Goal: Transaction & Acquisition: Purchase product/service

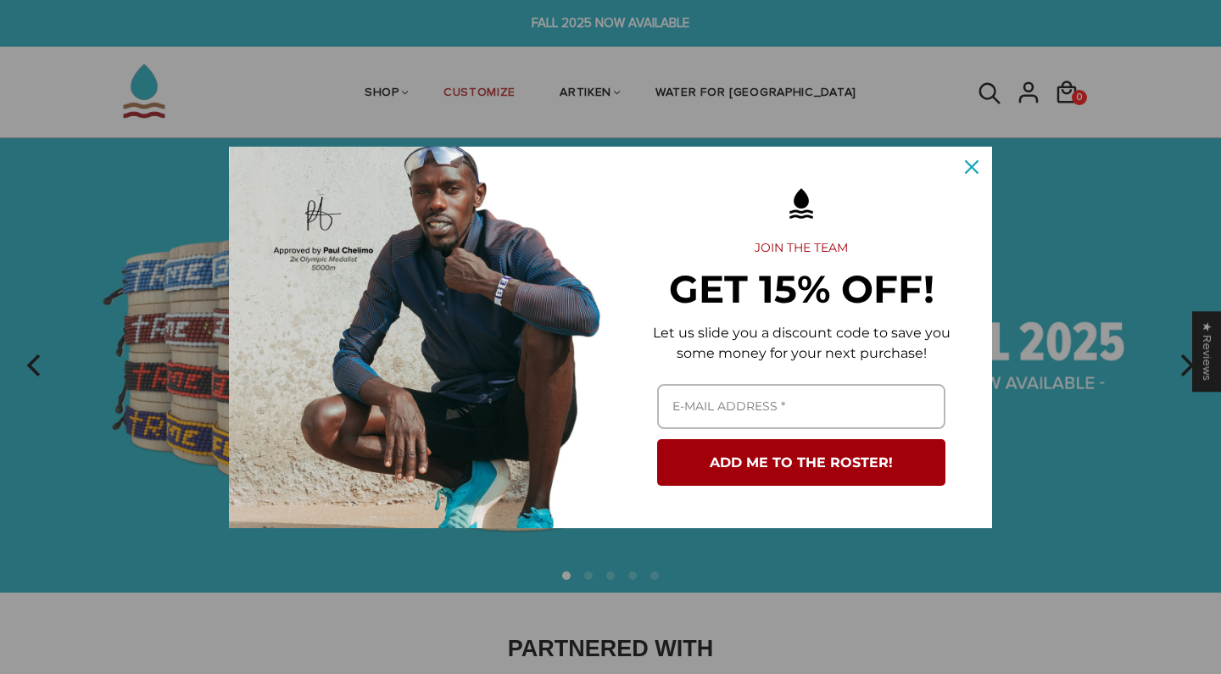
click at [975, 160] on icon "close icon" at bounding box center [972, 167] width 14 height 14
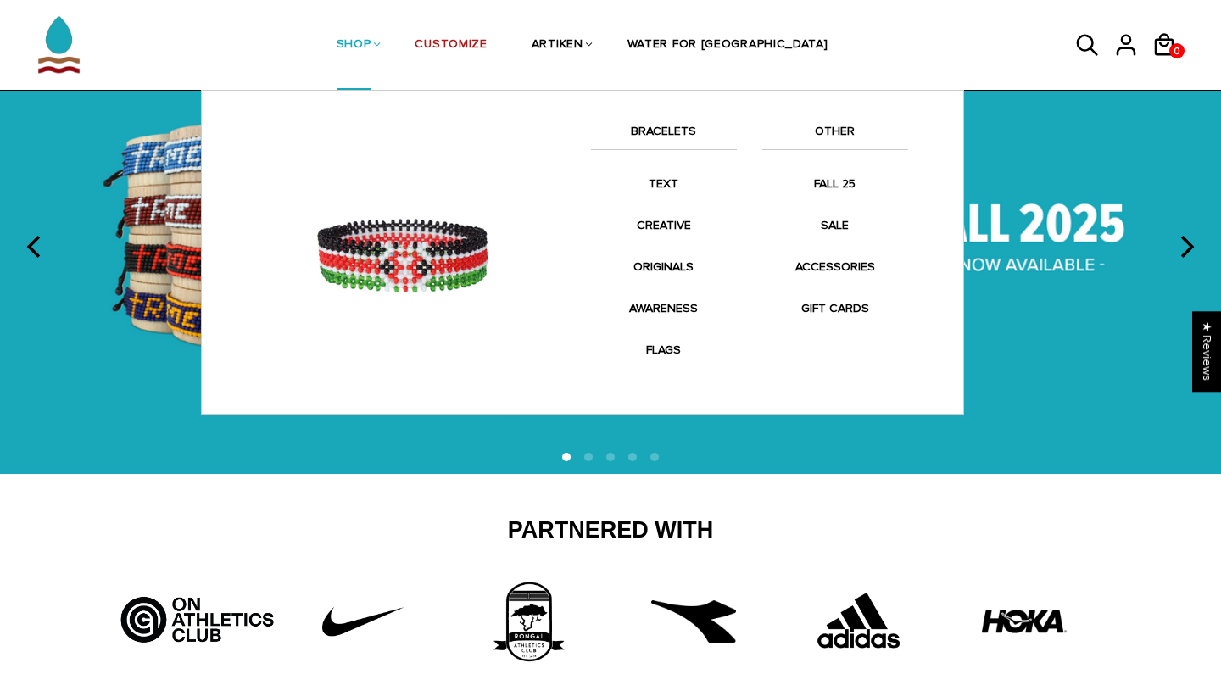
scroll to position [81, 0]
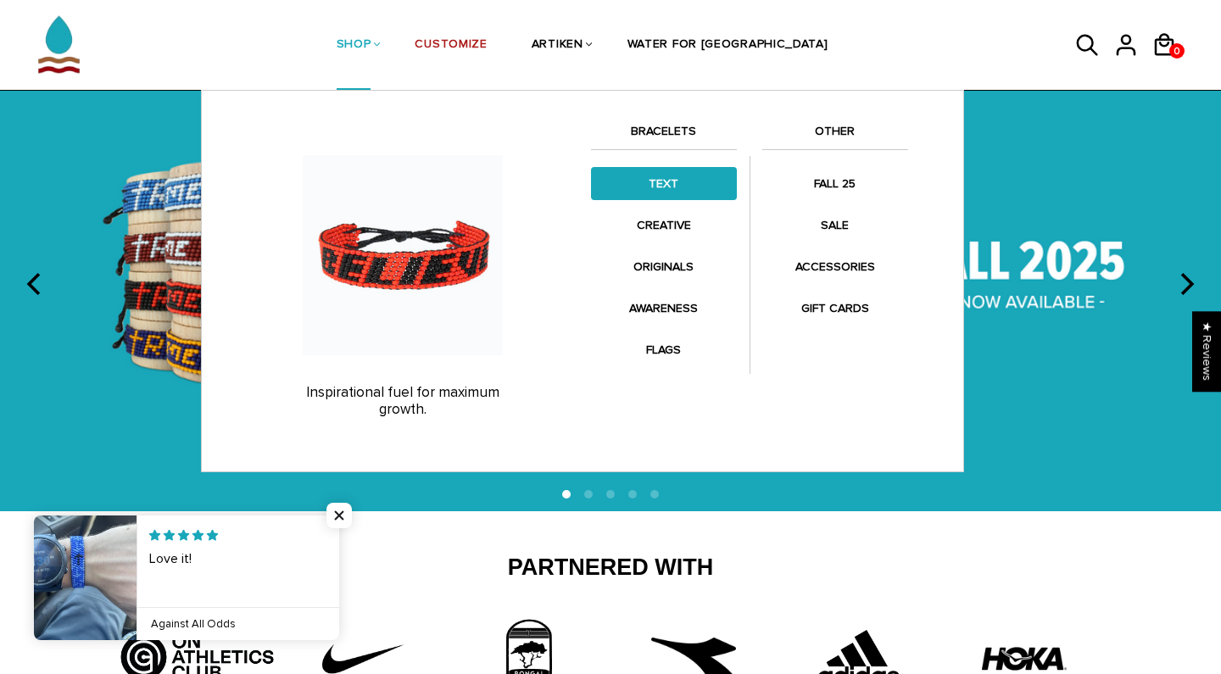
click at [669, 190] on link "TEXT" at bounding box center [664, 183] width 146 height 33
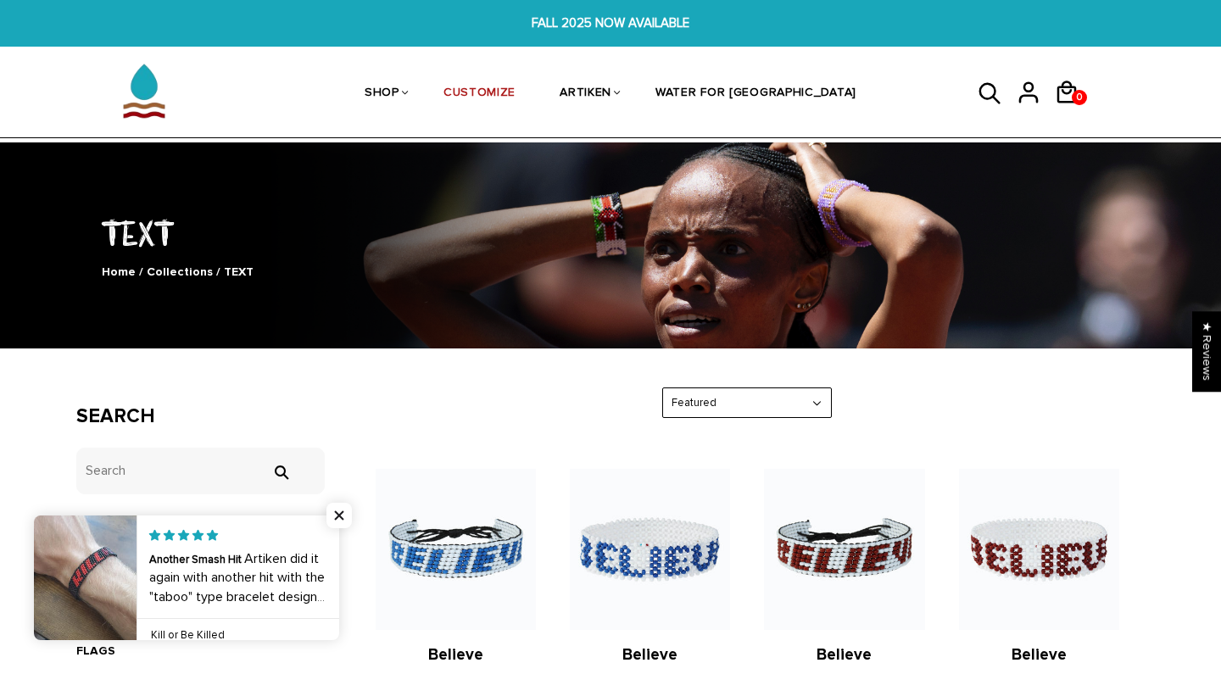
click at [618, 190] on div "TEXT Home / Collections / TEXT" at bounding box center [610, 245] width 1221 height 215
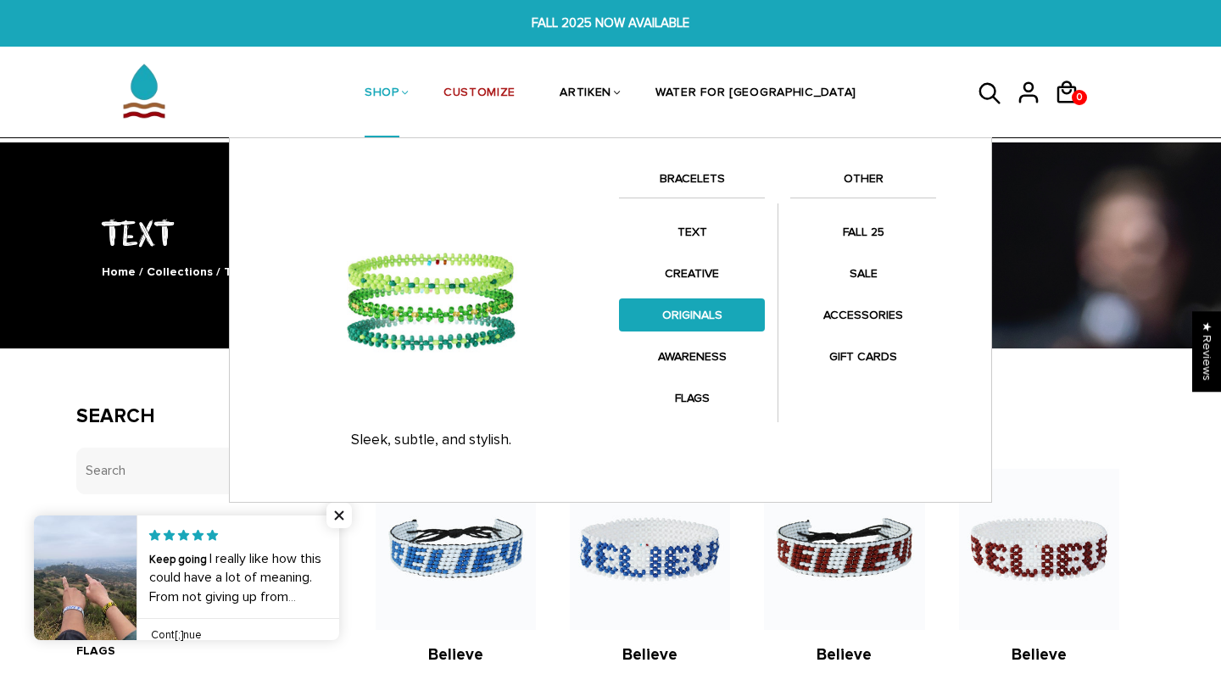
click at [693, 317] on link "ORIGINALS" at bounding box center [692, 315] width 146 height 33
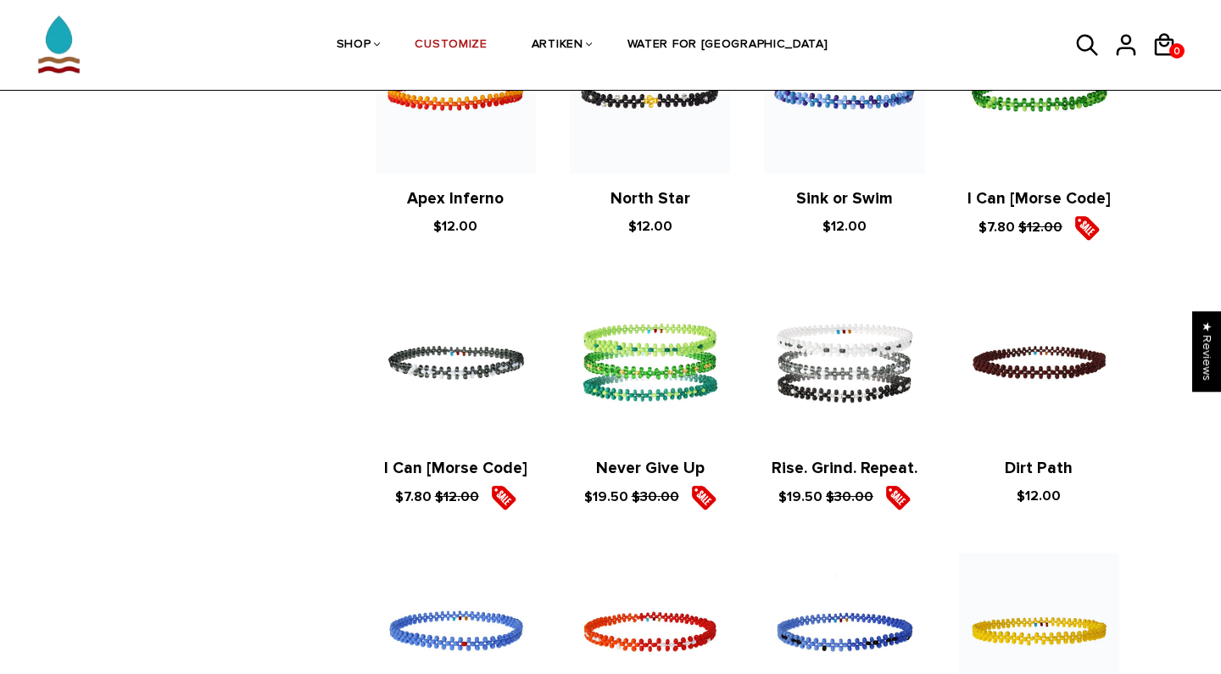
scroll to position [709, 0]
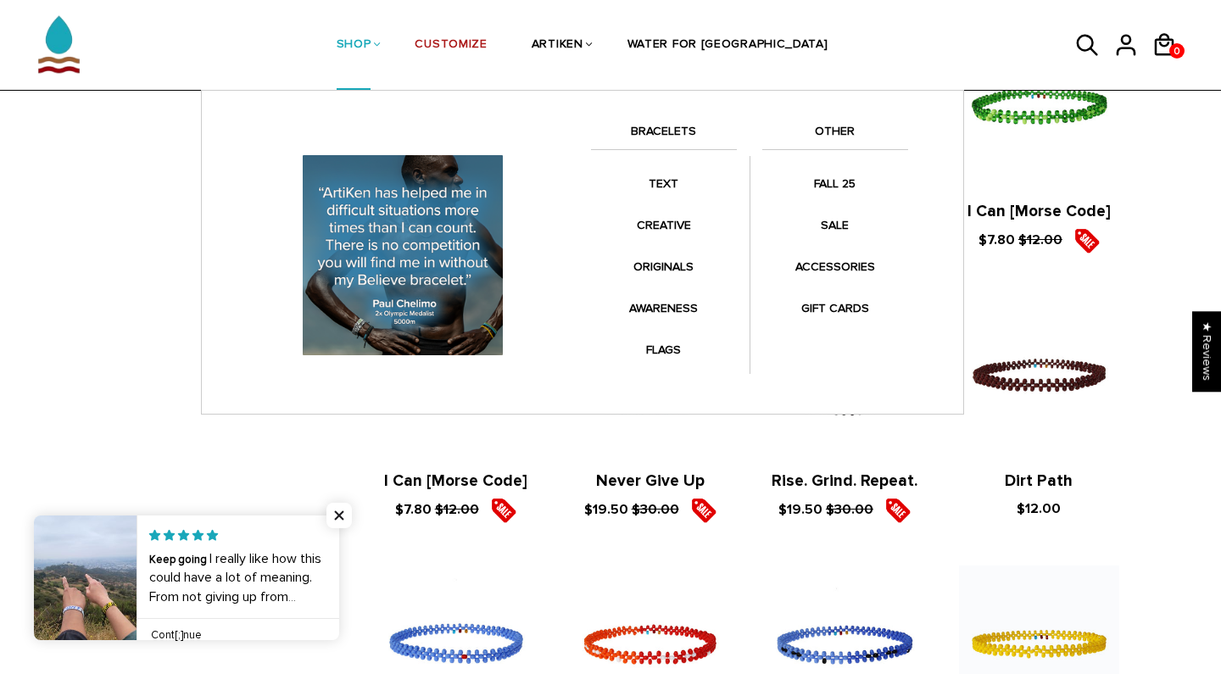
click at [372, 41] on link "SHOP" at bounding box center [354, 46] width 35 height 90
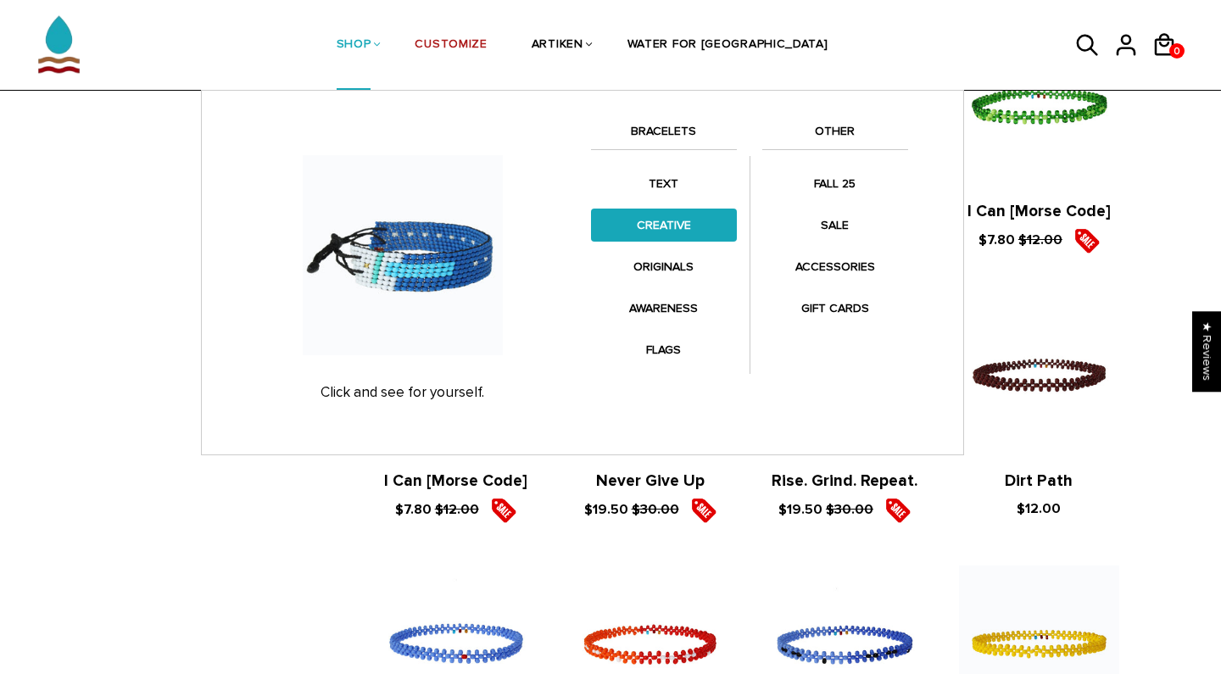
click at [667, 232] on link "CREATIVE" at bounding box center [664, 225] width 146 height 33
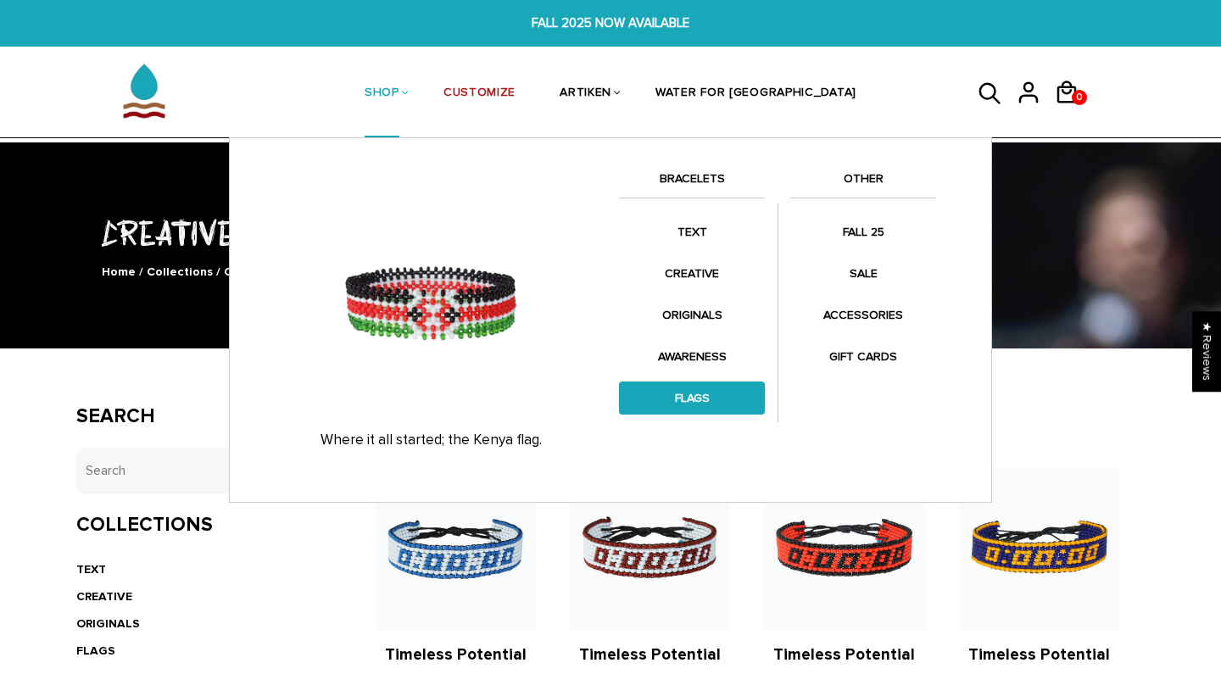
click at [715, 390] on link "FLAGS" at bounding box center [692, 398] width 146 height 33
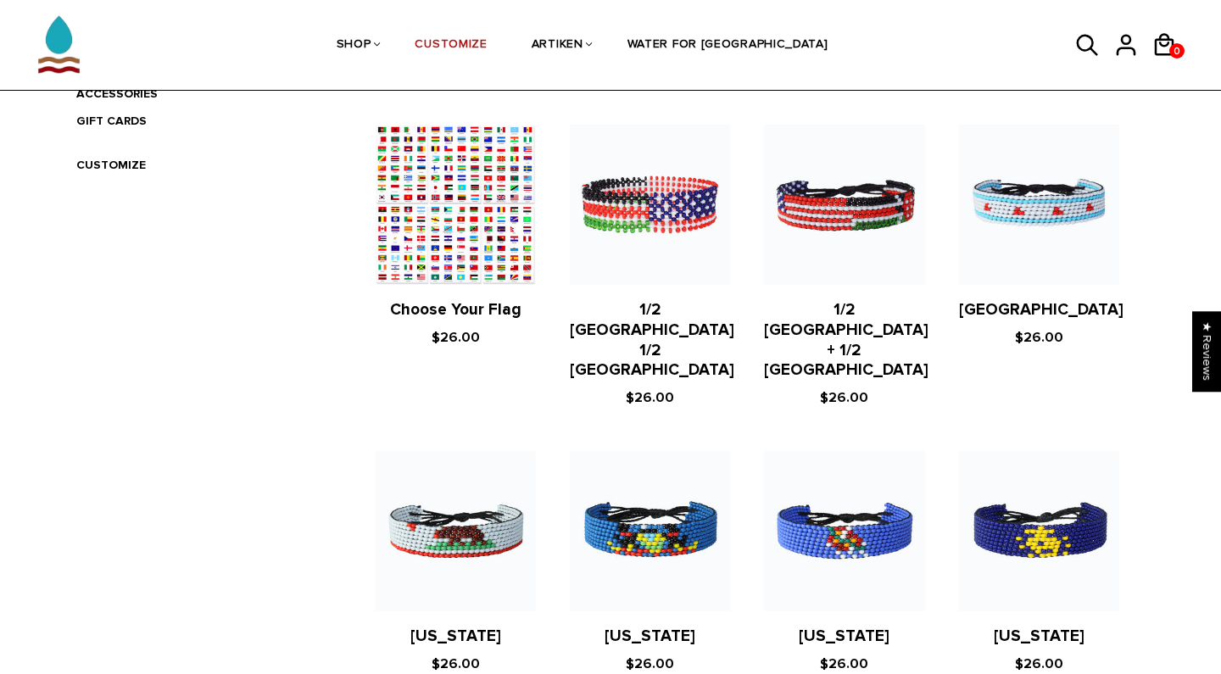
scroll to position [606, 0]
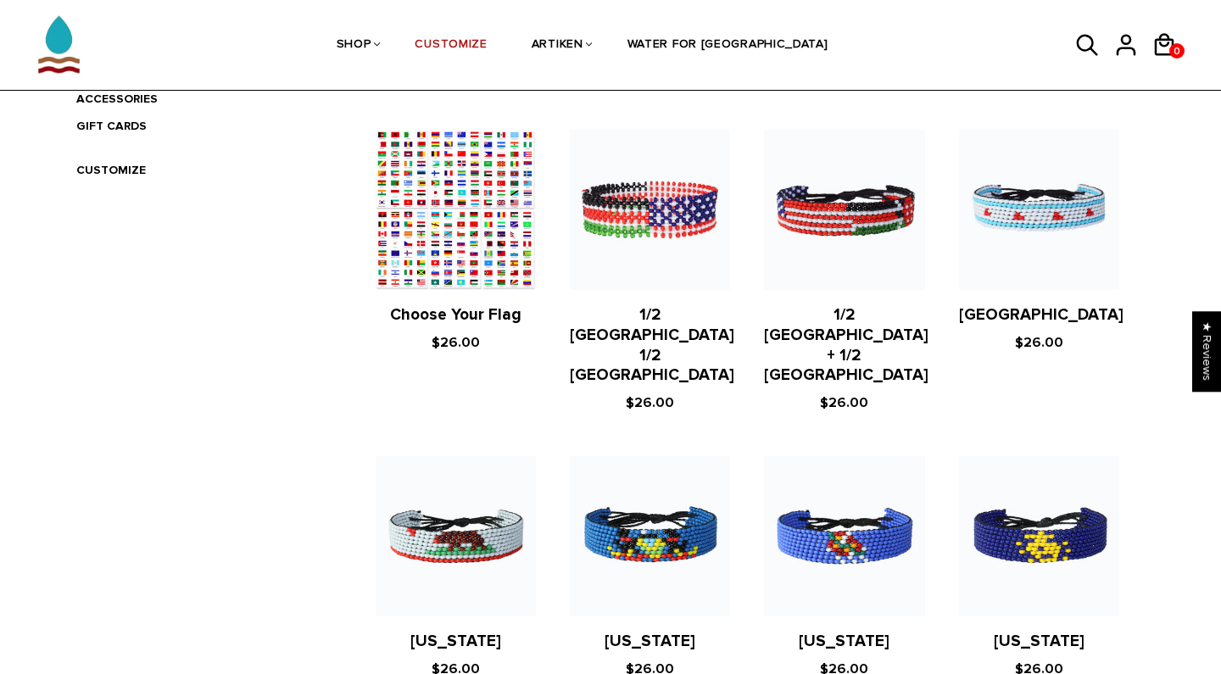
click at [450, 266] on figure at bounding box center [456, 210] width 160 height 160
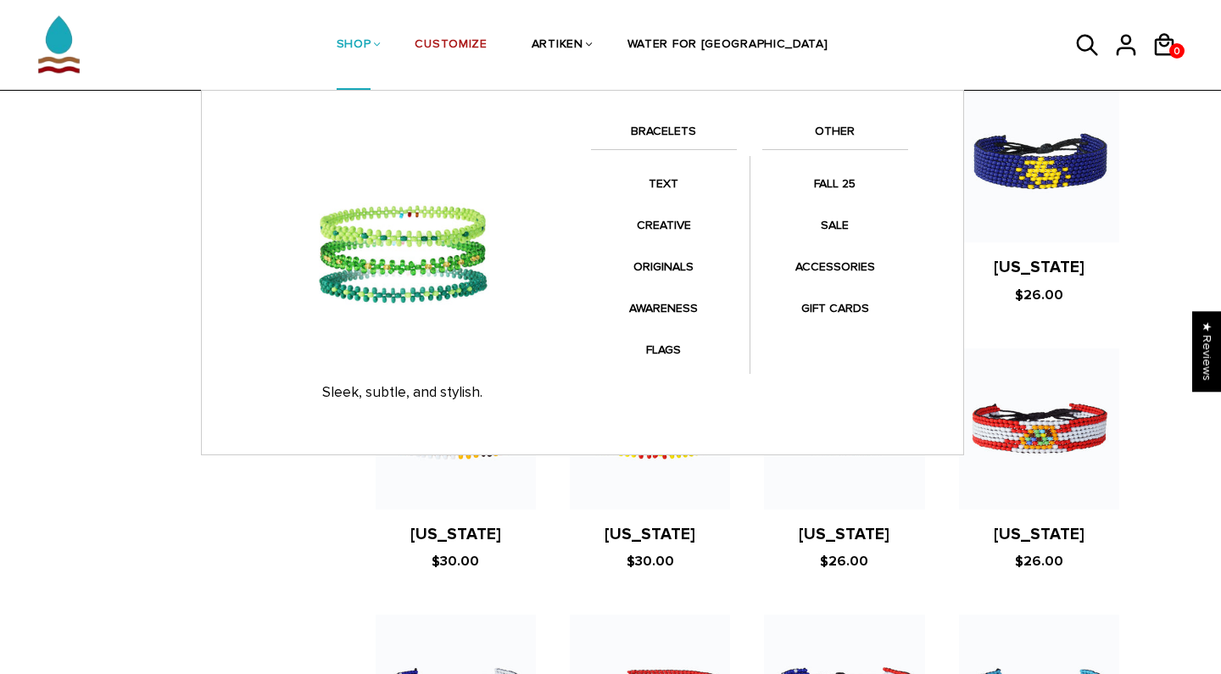
scroll to position [983, 0]
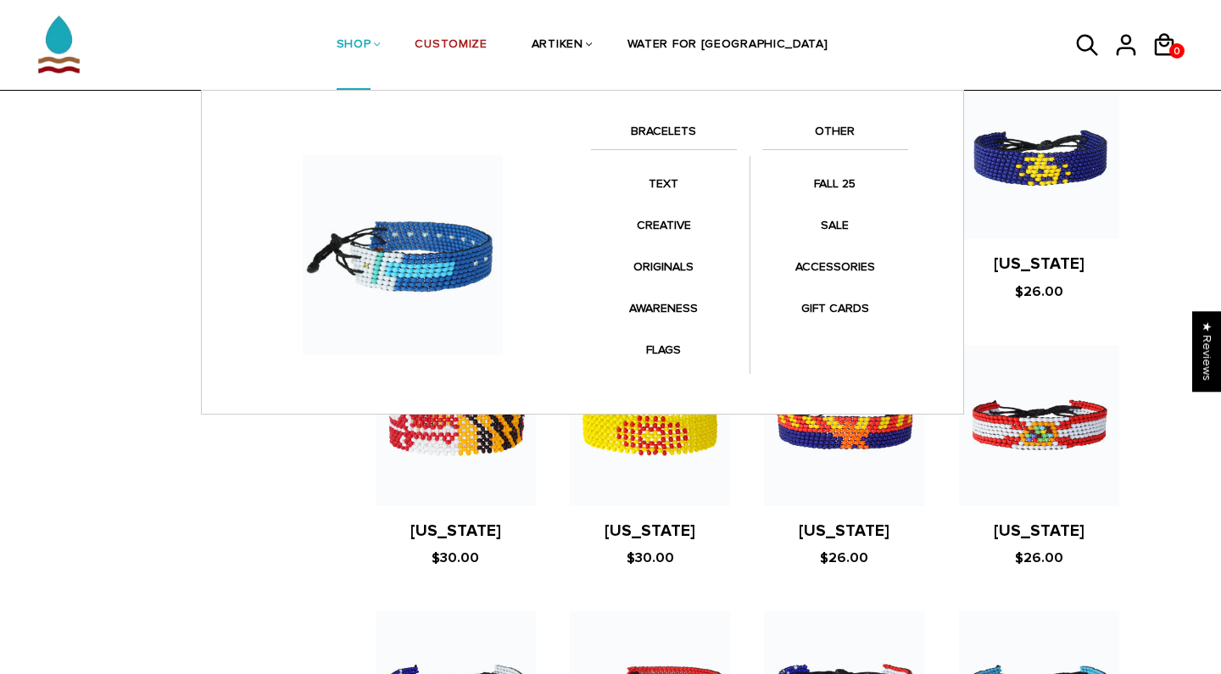
click at [372, 50] on link "SHOP" at bounding box center [354, 46] width 35 height 90
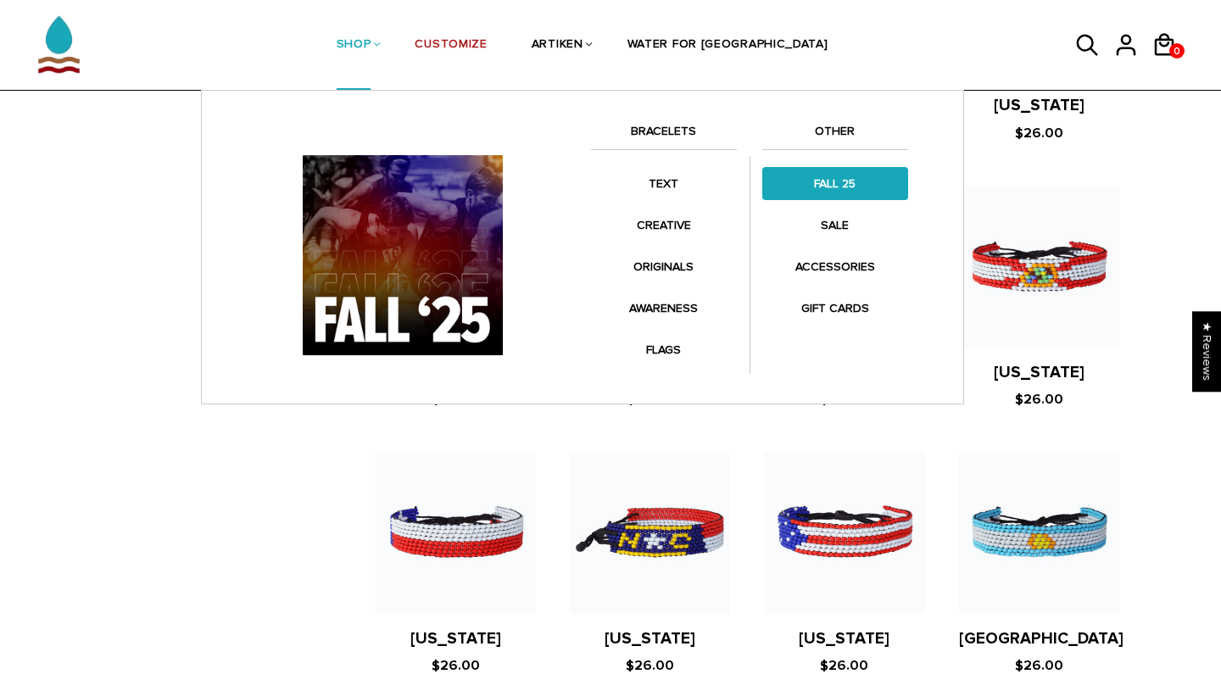
scroll to position [1149, 0]
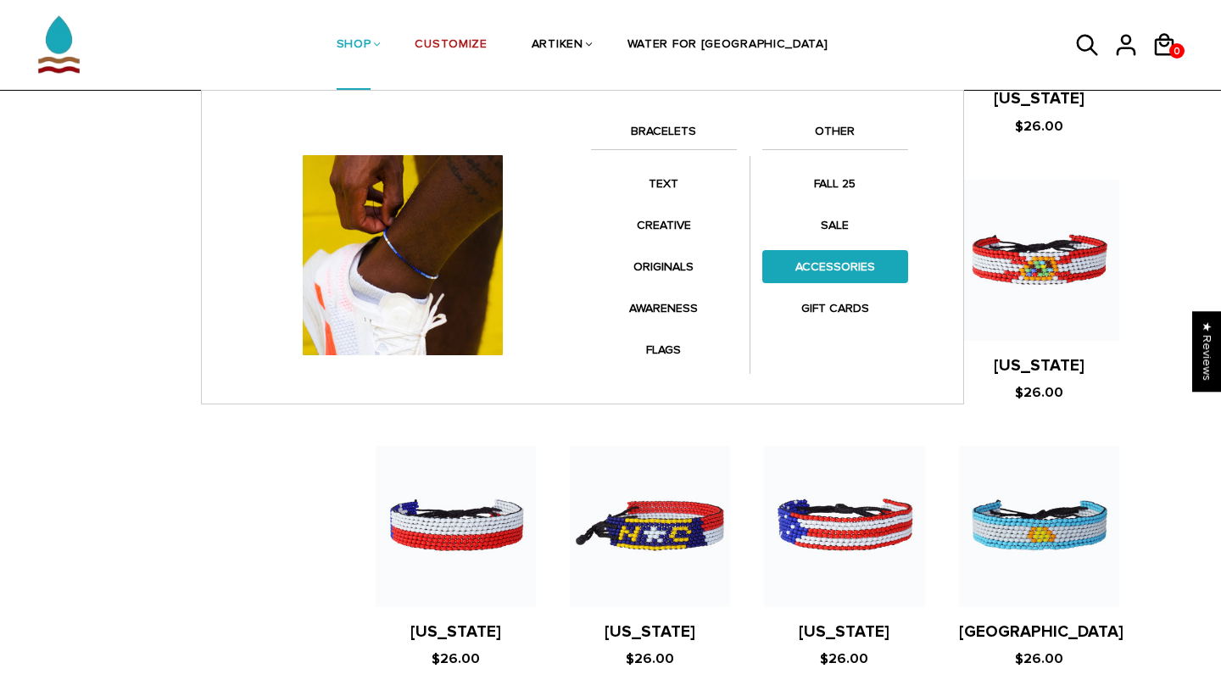
click at [834, 273] on link "ACCESSORIES" at bounding box center [836, 266] width 146 height 33
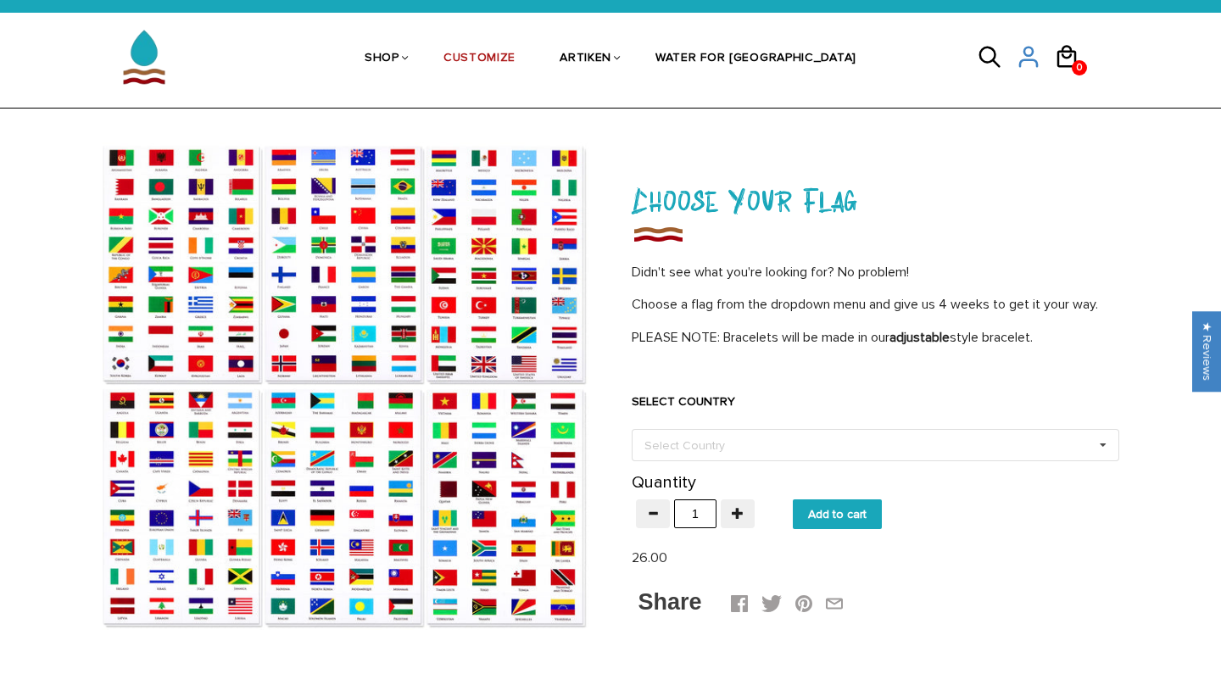
scroll to position [36, 0]
